Goal: Check status

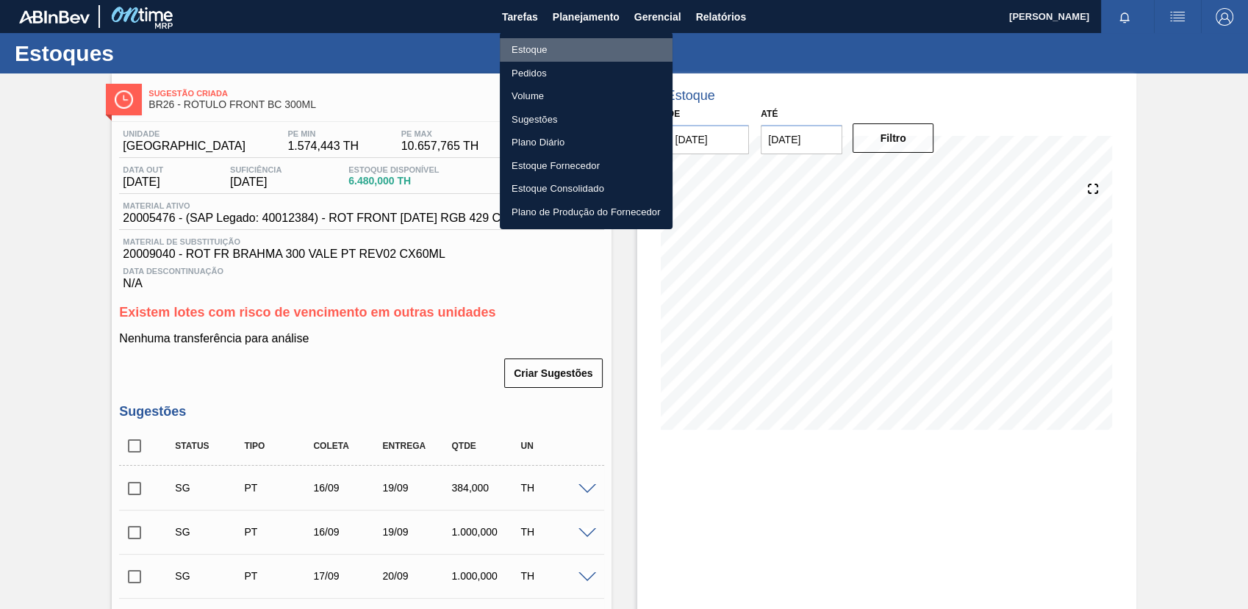
click at [605, 42] on li "Estoque" at bounding box center [586, 50] width 173 height 24
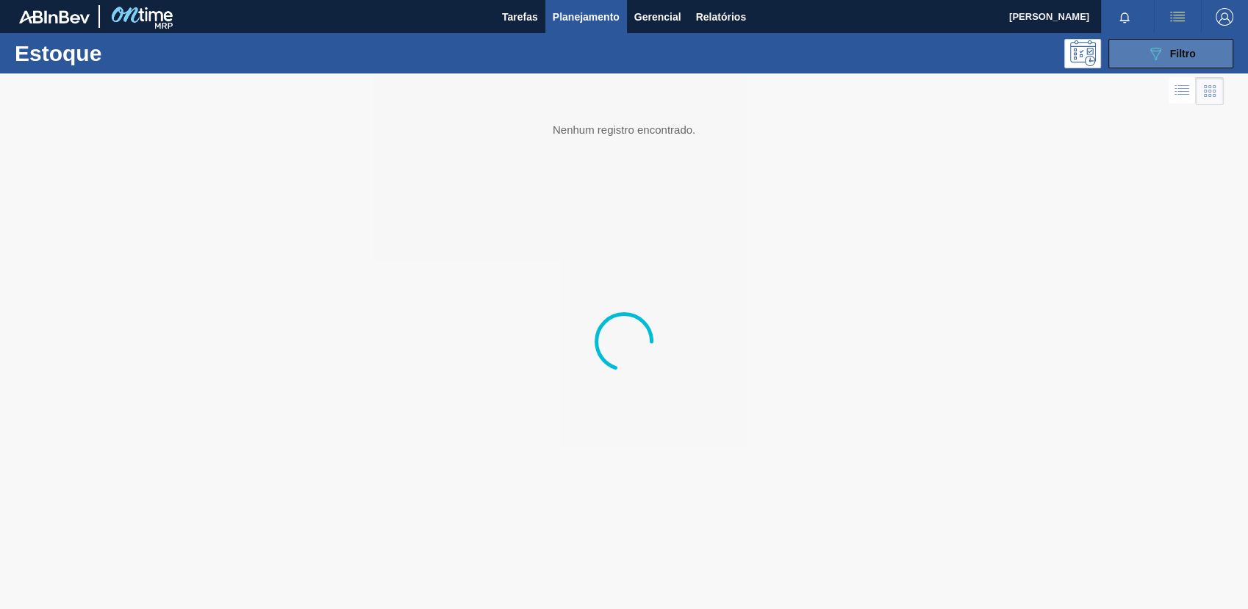
click at [1215, 55] on button "089F7B8B-B2A5-4AFE-B5C0-19BA573D28AC Filtro" at bounding box center [1170, 53] width 125 height 29
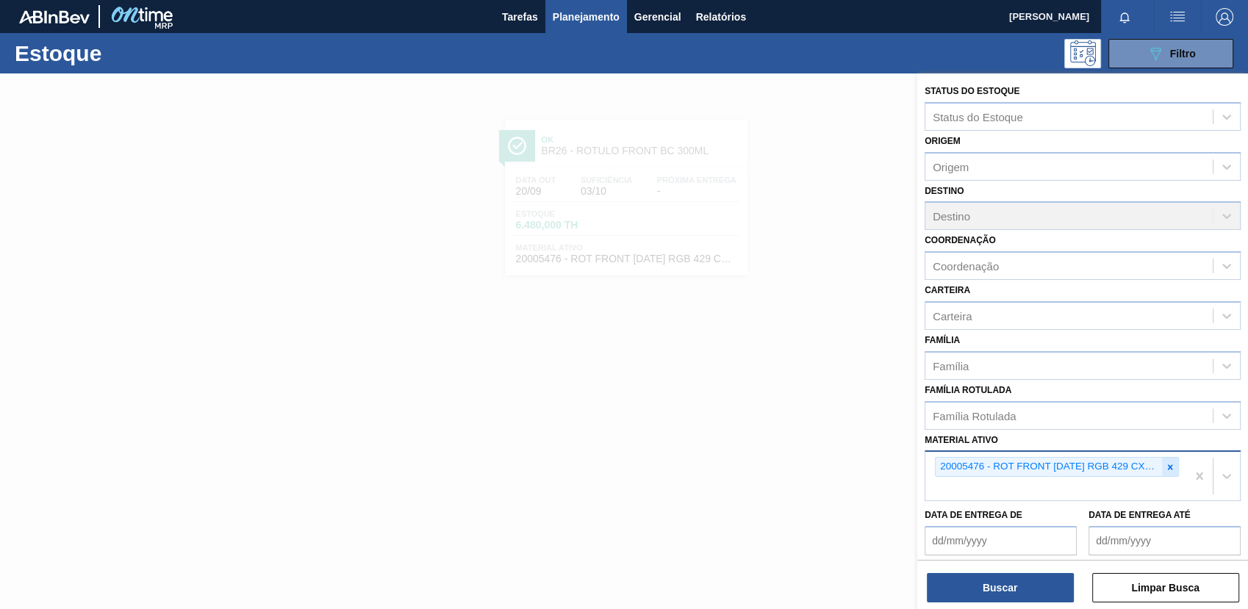
click at [1164, 472] on div at bounding box center [1170, 467] width 16 height 18
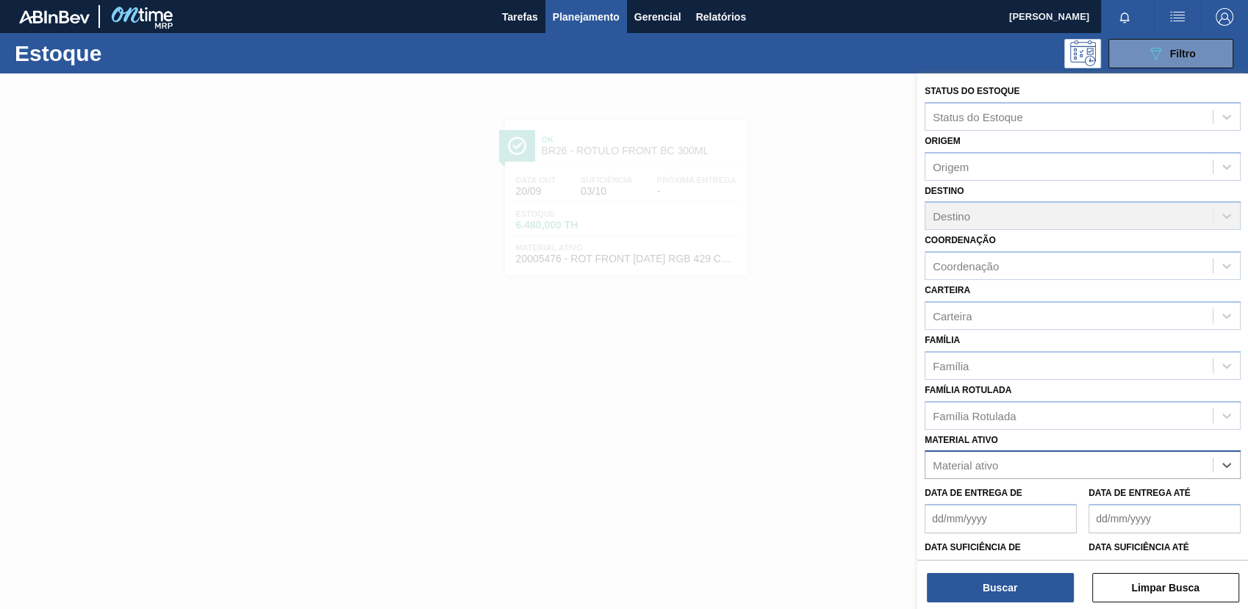
paste ativo "30003188"
type ativo "30003188"
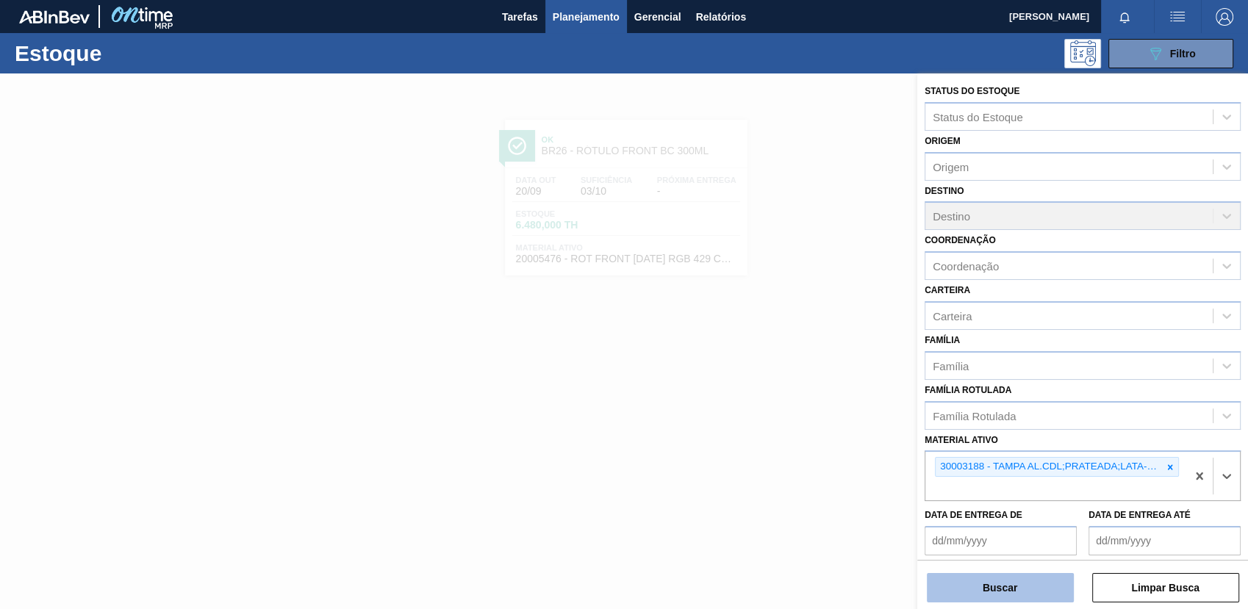
click at [996, 592] on button "Buscar" at bounding box center [1000, 587] width 147 height 29
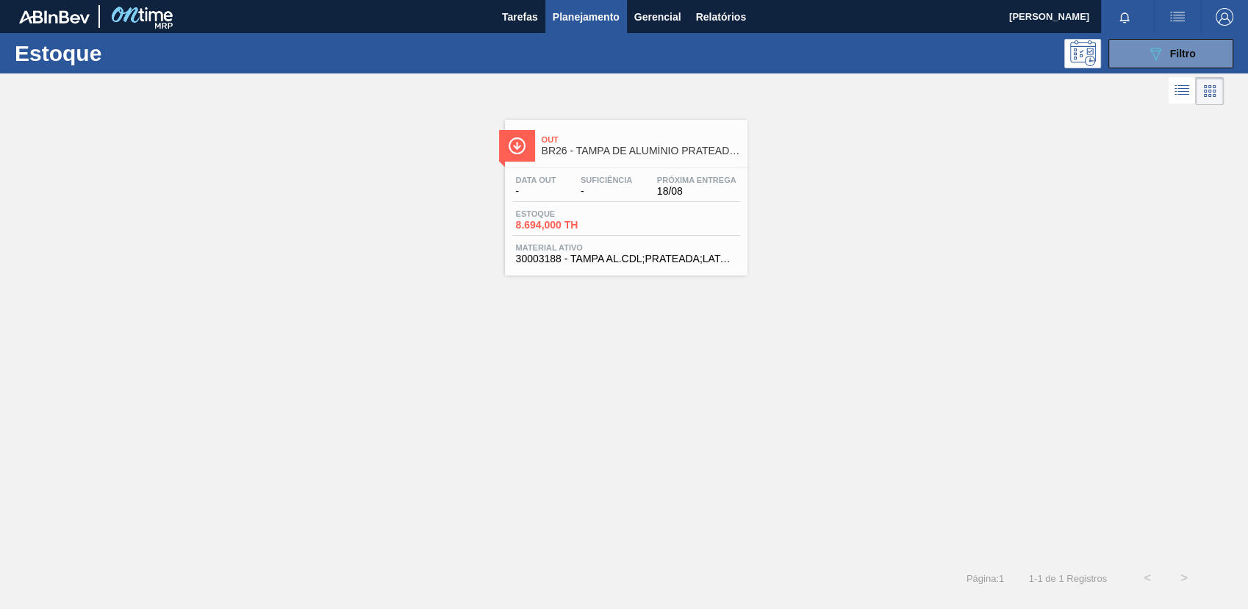
click at [714, 249] on span "Material ativo" at bounding box center [626, 247] width 220 height 9
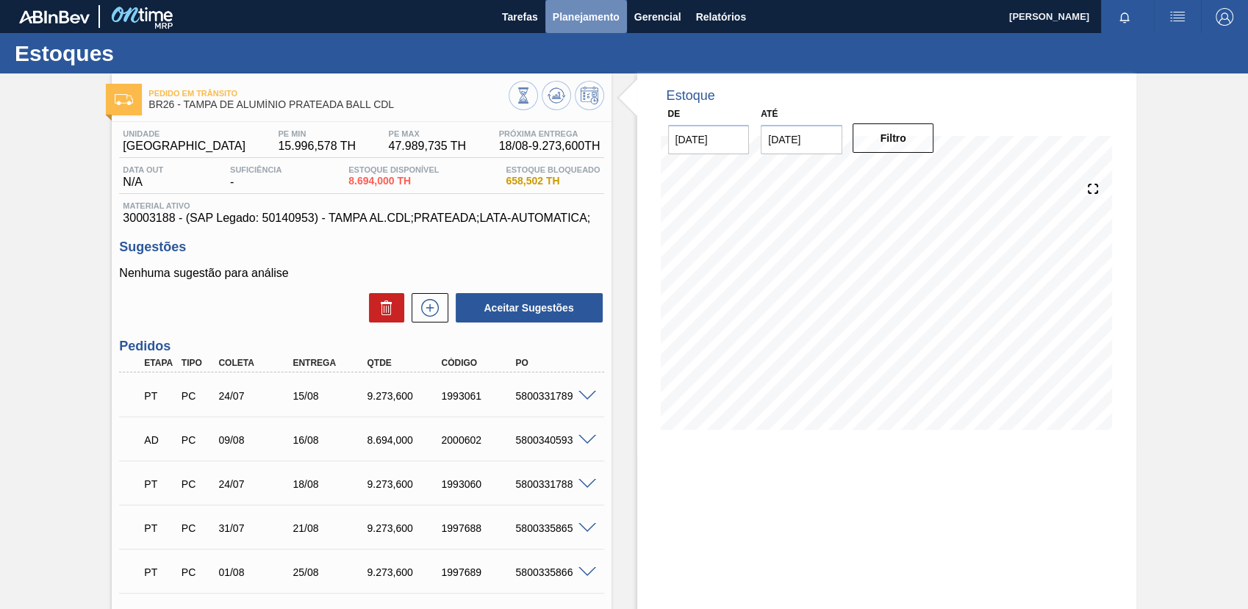
click at [553, 18] on span "Planejamento" at bounding box center [586, 17] width 67 height 18
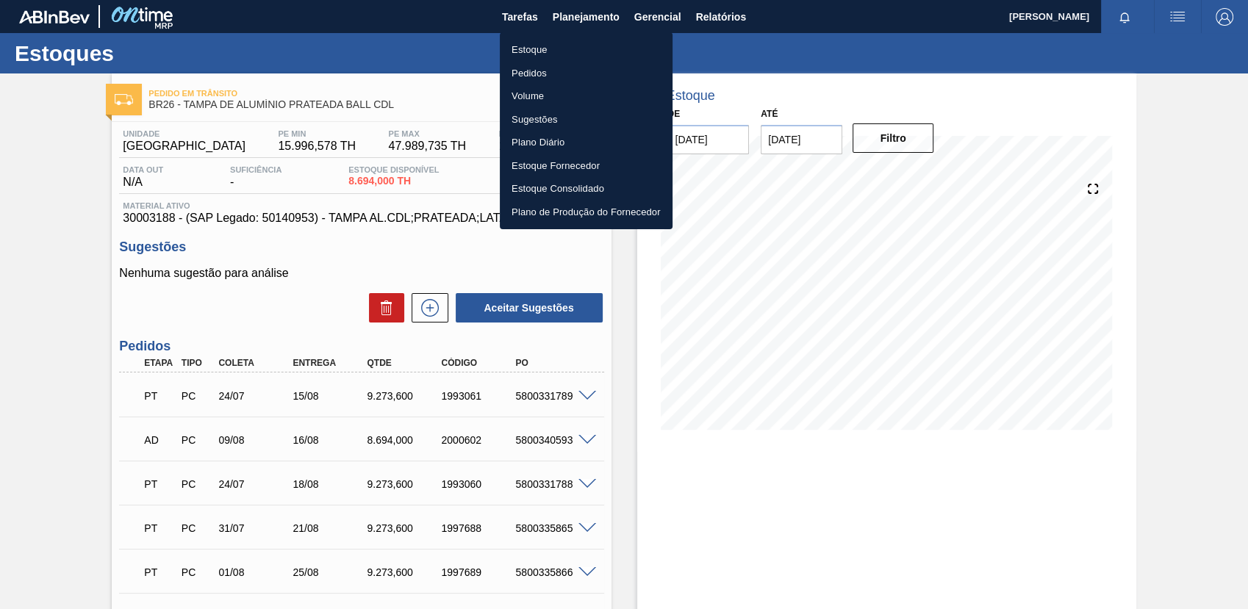
click at [589, 40] on li "Estoque" at bounding box center [586, 50] width 173 height 24
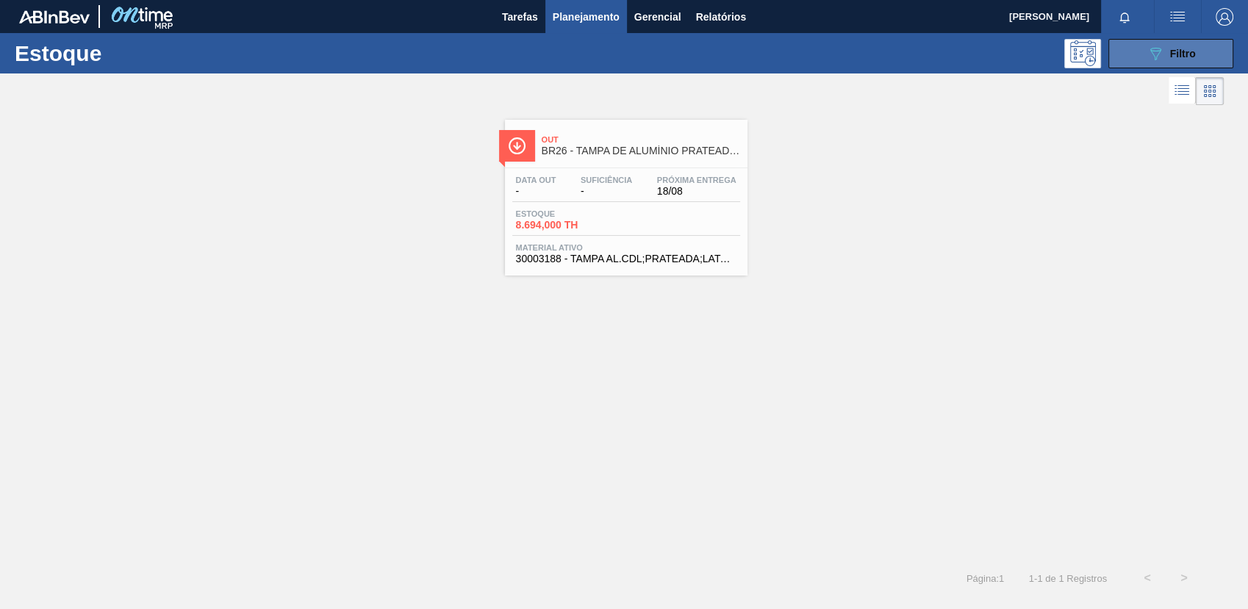
click at [1190, 62] on button "089F7B8B-B2A5-4AFE-B5C0-19BA573D28AC Filtro" at bounding box center [1170, 53] width 125 height 29
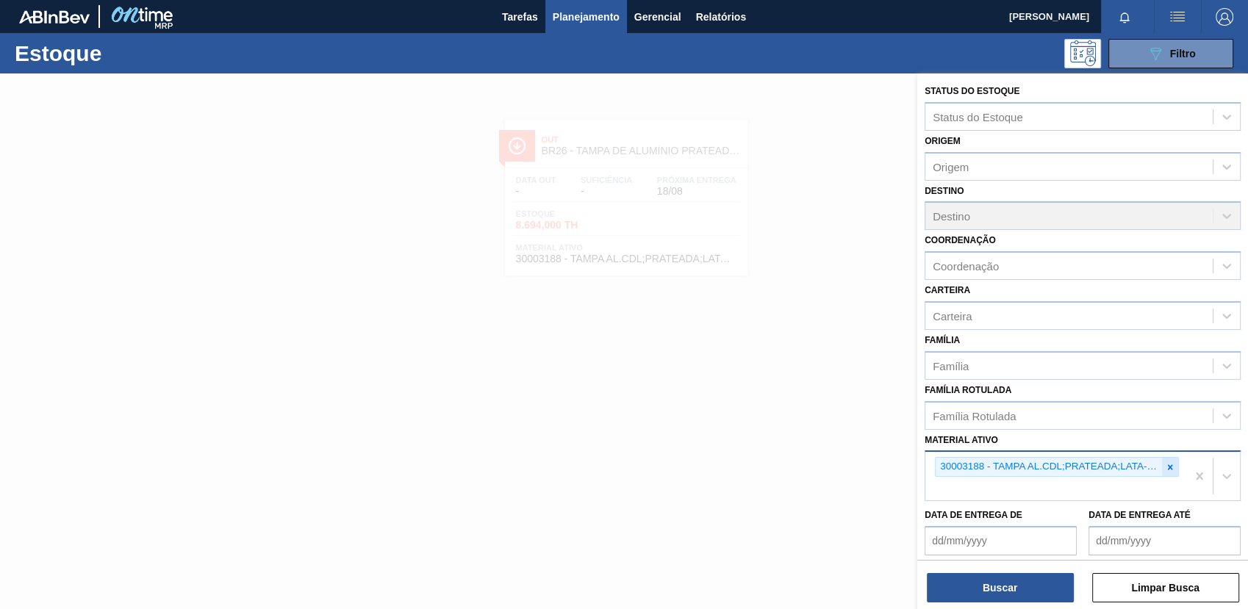
click at [1162, 468] on div at bounding box center [1170, 467] width 16 height 18
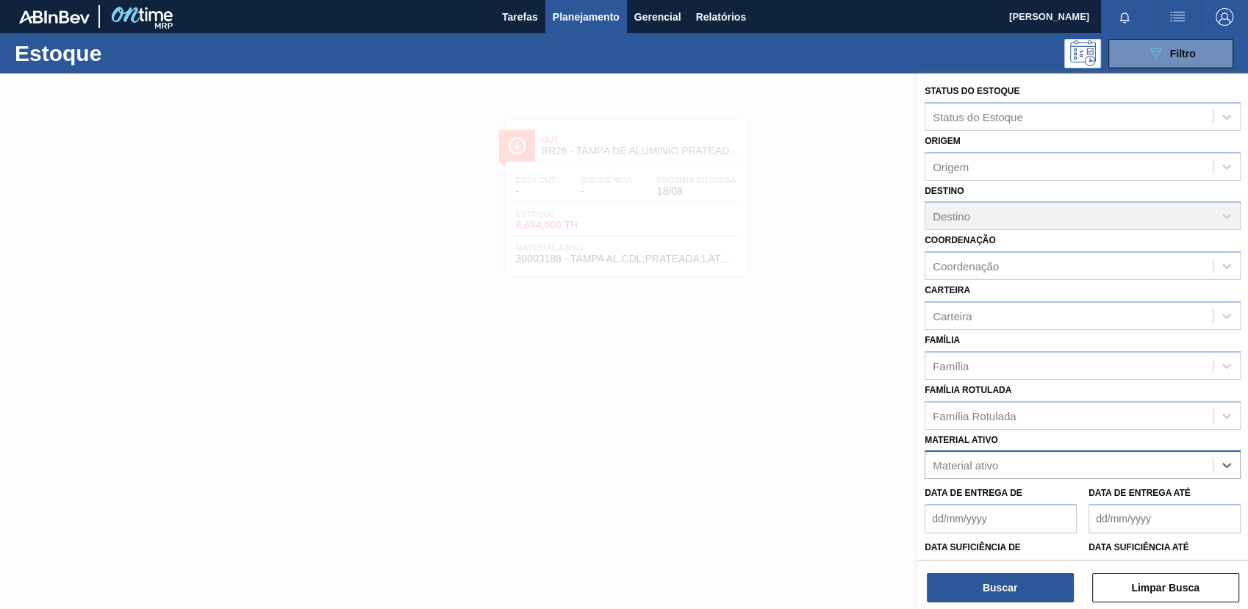
paste ativo "30002293"
type ativo "30002293"
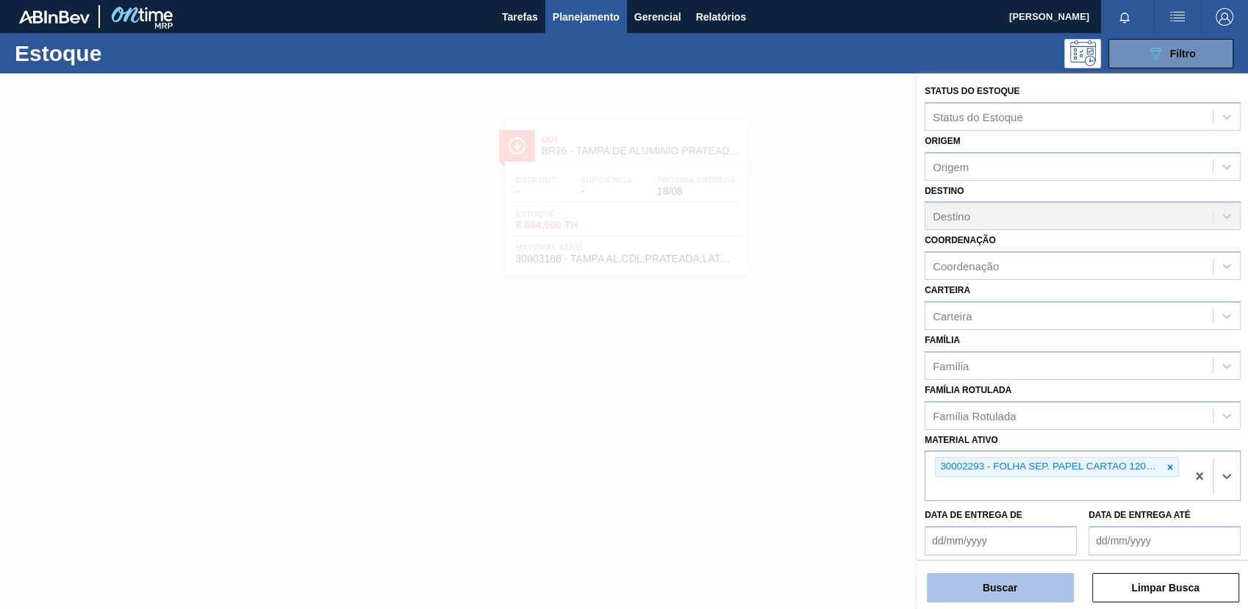
click at [1039, 592] on button "Buscar" at bounding box center [1000, 587] width 147 height 29
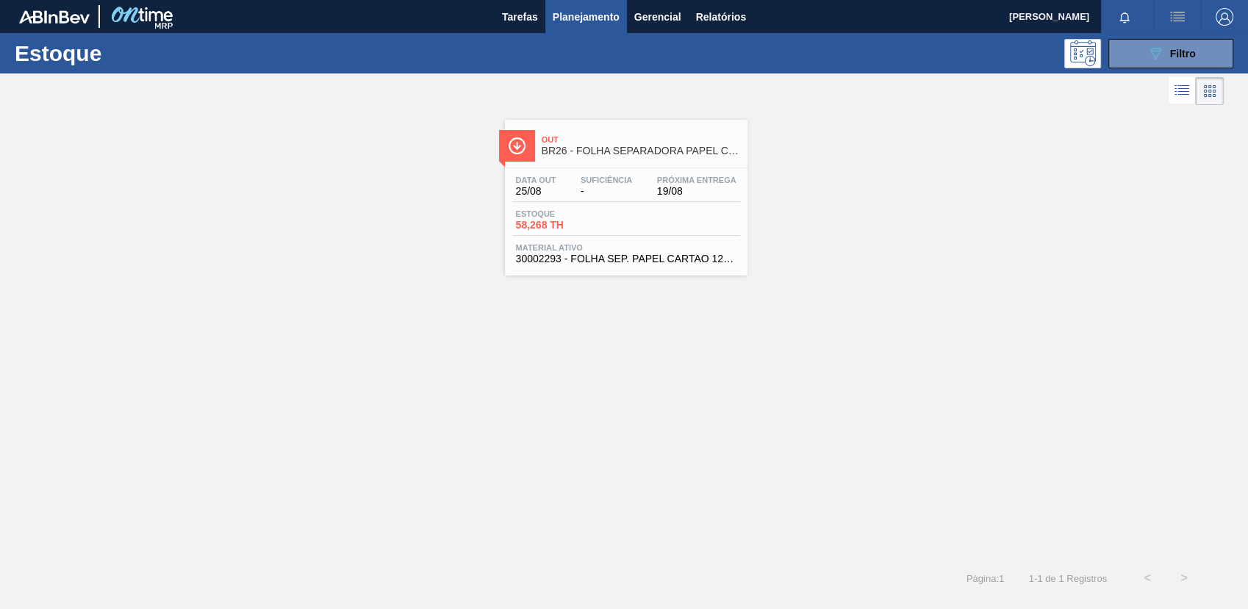
click at [692, 261] on span "30002293 - FOLHA SEP. PAPEL CARTAO 1200x1000M 350g" at bounding box center [626, 259] width 220 height 11
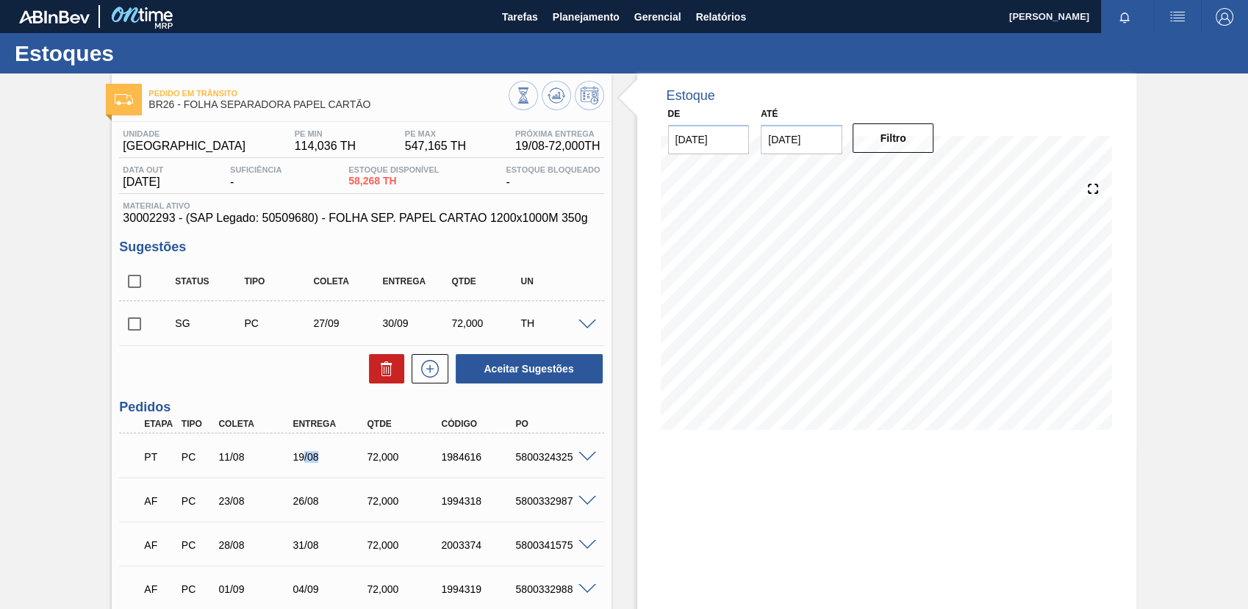
drag, startPoint x: 301, startPoint y: 457, endPoint x: 319, endPoint y: 459, distance: 17.8
click at [319, 459] on div "19/08" at bounding box center [330, 457] width 82 height 12
click at [318, 459] on div "19/08" at bounding box center [330, 457] width 82 height 12
click at [322, 492] on div "AF PC 23/08 26/08 72,000 1994318 5800332987" at bounding box center [356, 499] width 445 height 29
click at [320, 497] on div "26/08" at bounding box center [330, 501] width 82 height 12
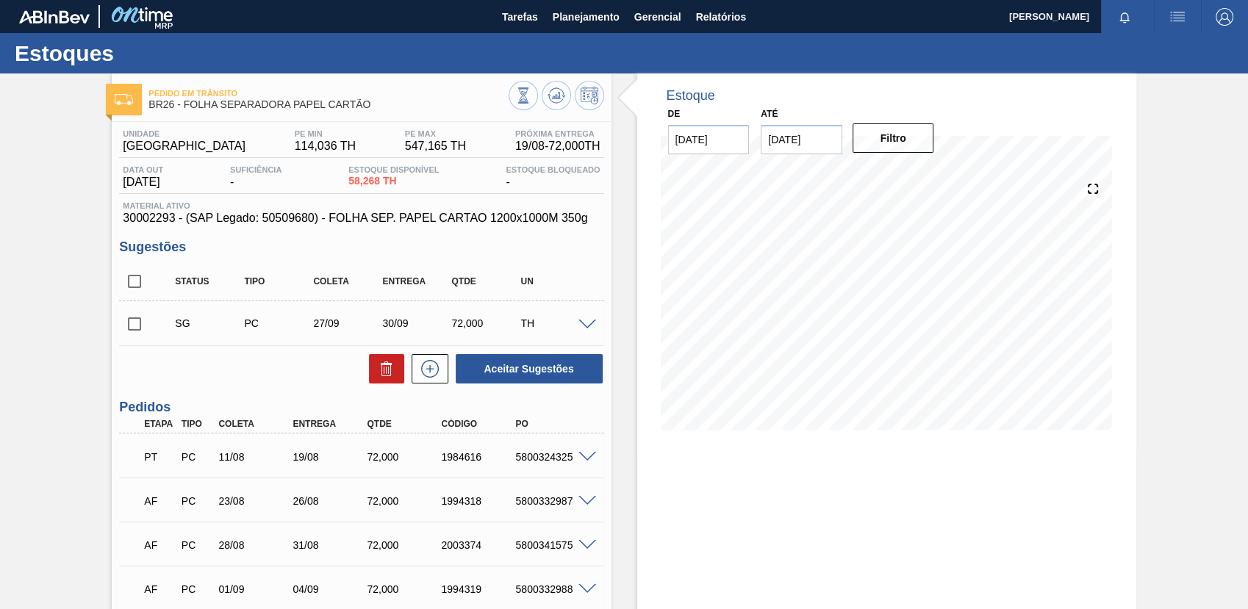
click at [320, 497] on div "26/08" at bounding box center [330, 501] width 82 height 12
click at [320, 501] on div "26/08" at bounding box center [330, 501] width 82 height 12
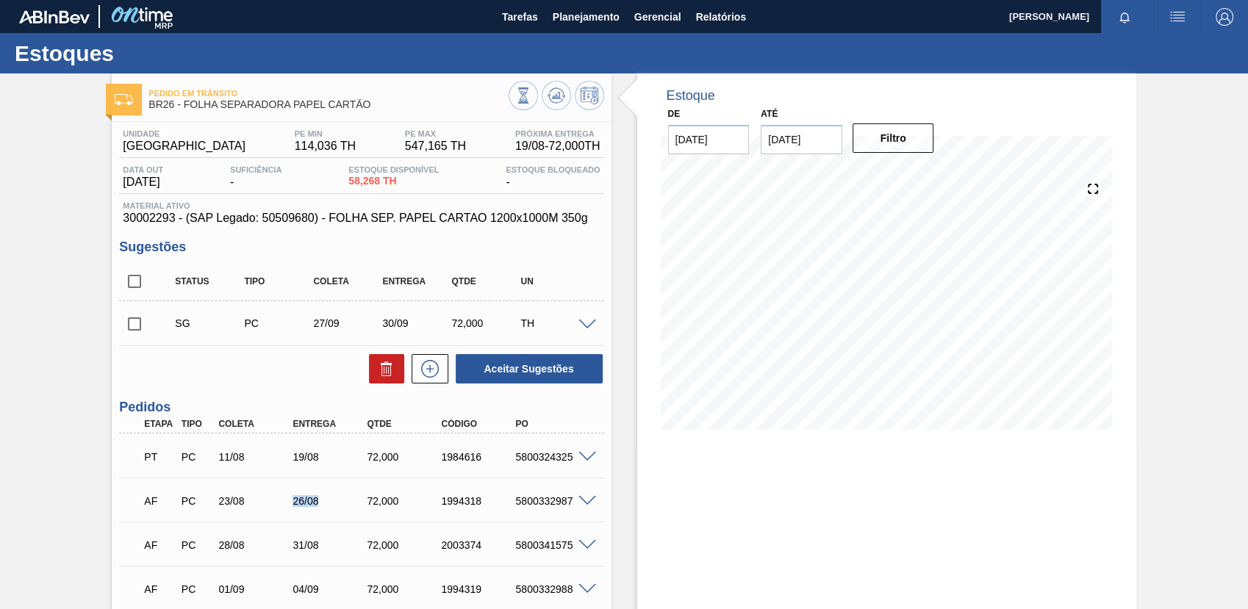
click at [320, 499] on div "26/08" at bounding box center [330, 501] width 82 height 12
click at [296, 495] on div "AF PC 23/08 26/08 72,000 1994318 5800332987" at bounding box center [356, 499] width 445 height 29
click at [297, 495] on div "AF PC 23/08 26/08 72,000 1994318 5800332987" at bounding box center [356, 499] width 445 height 29
